Goal: Navigation & Orientation: Find specific page/section

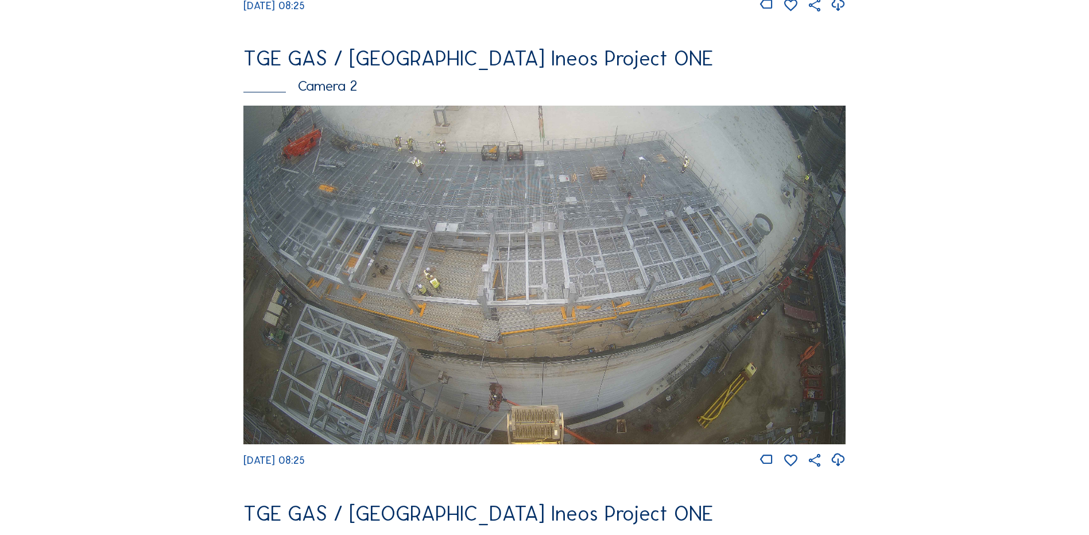
scroll to position [517, 0]
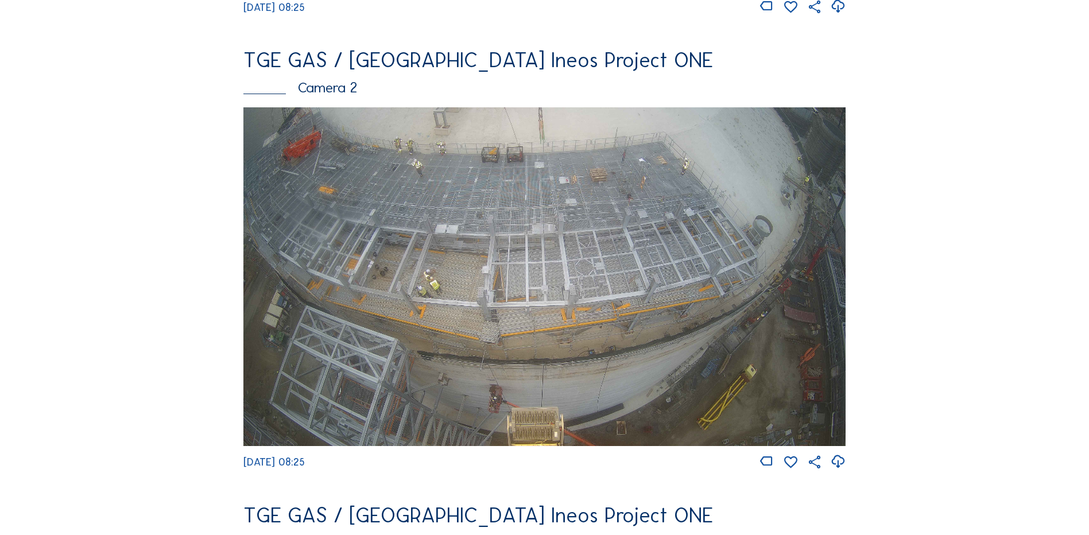
click at [608, 181] on img at bounding box center [545, 276] width 602 height 339
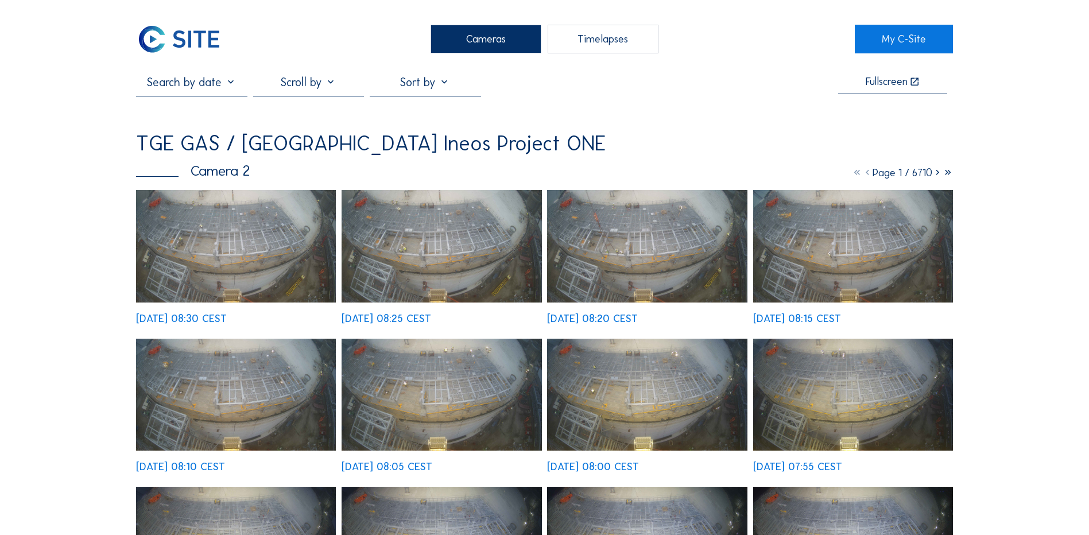
click at [223, 218] on img at bounding box center [236, 246] width 200 height 113
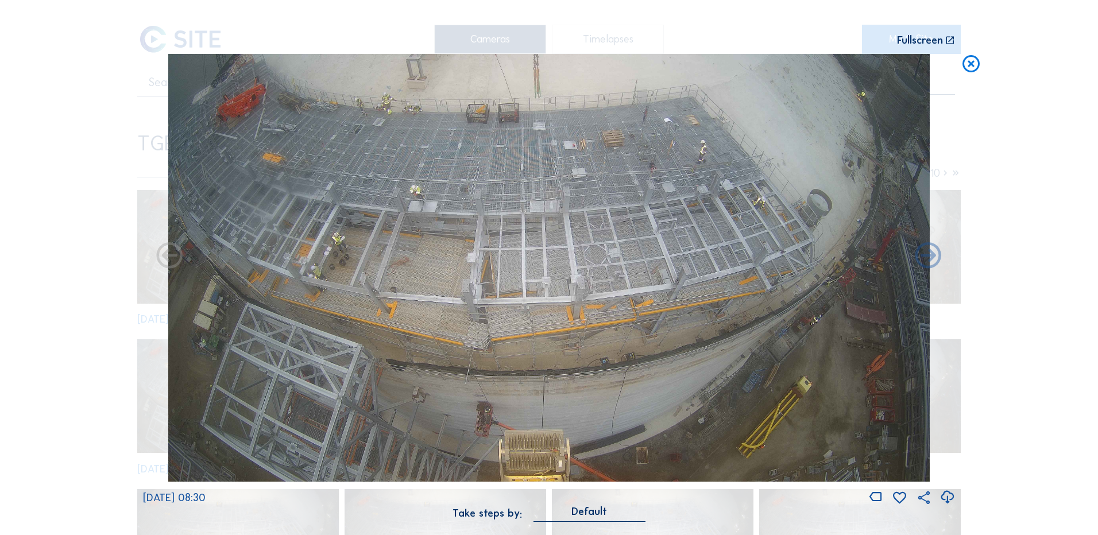
click at [949, 501] on icon at bounding box center [948, 497] width 16 height 19
drag, startPoint x: 101, startPoint y: 194, endPoint x: 127, endPoint y: 188, distance: 26.6
click at [101, 194] on div "Scroll to travel through time | Press 'Alt' Button + Scroll to Zoom | Click and…" at bounding box center [549, 267] width 1098 height 535
click at [974, 61] on icon at bounding box center [971, 64] width 21 height 21
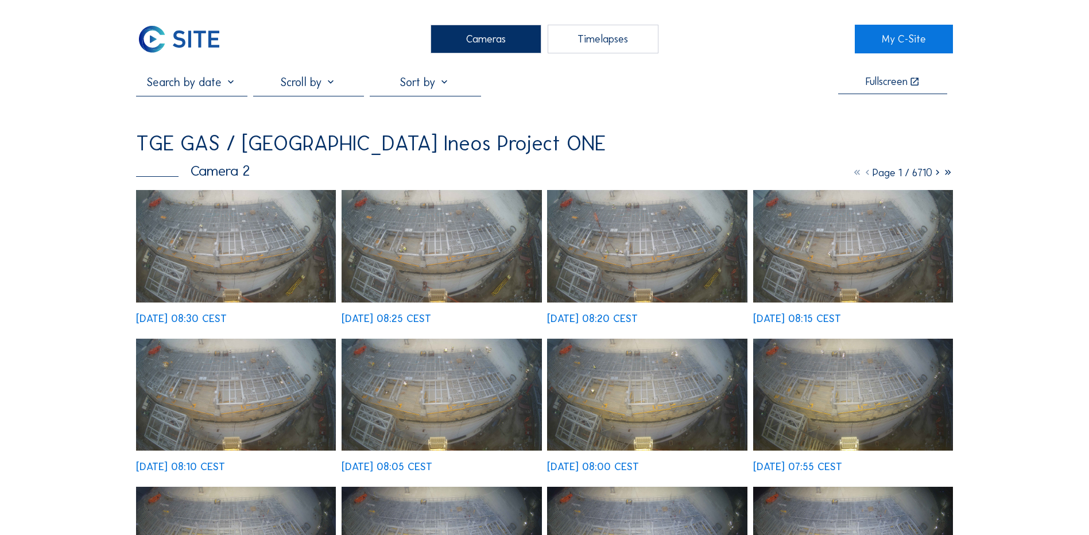
click at [491, 41] on div "Cameras" at bounding box center [486, 39] width 111 height 29
